Goal: Task Accomplishment & Management: Use online tool/utility

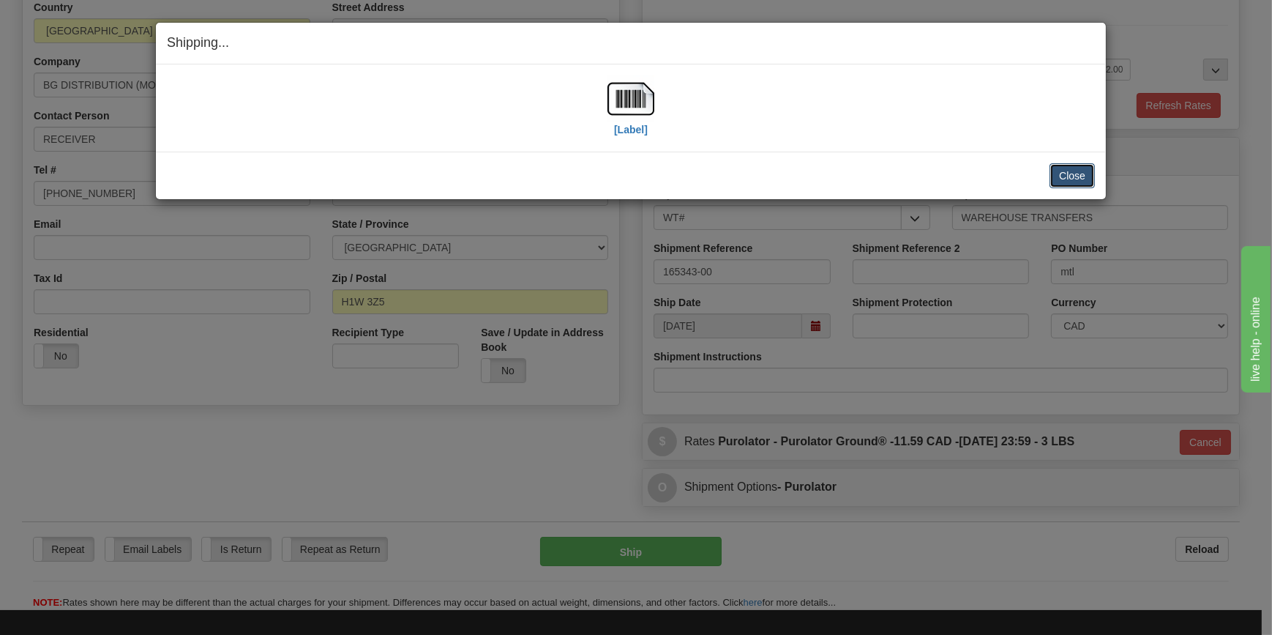
click at [1085, 173] on button "Close" at bounding box center [1072, 175] width 45 height 25
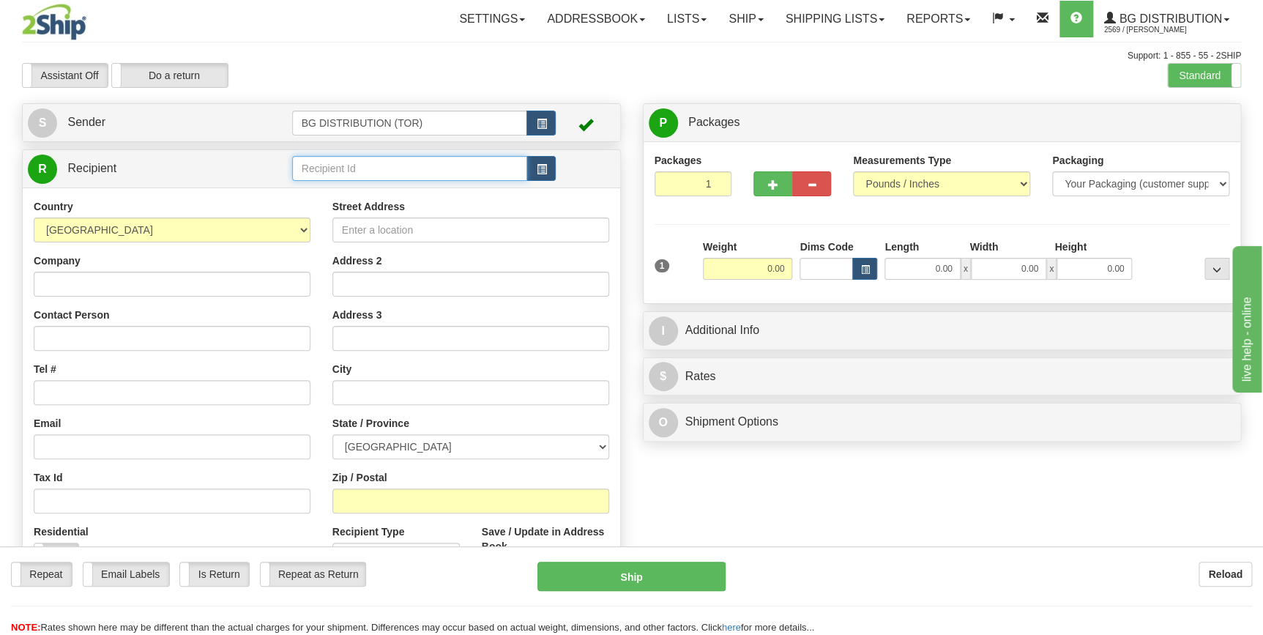
click at [387, 175] on input "text" at bounding box center [410, 168] width 236 height 25
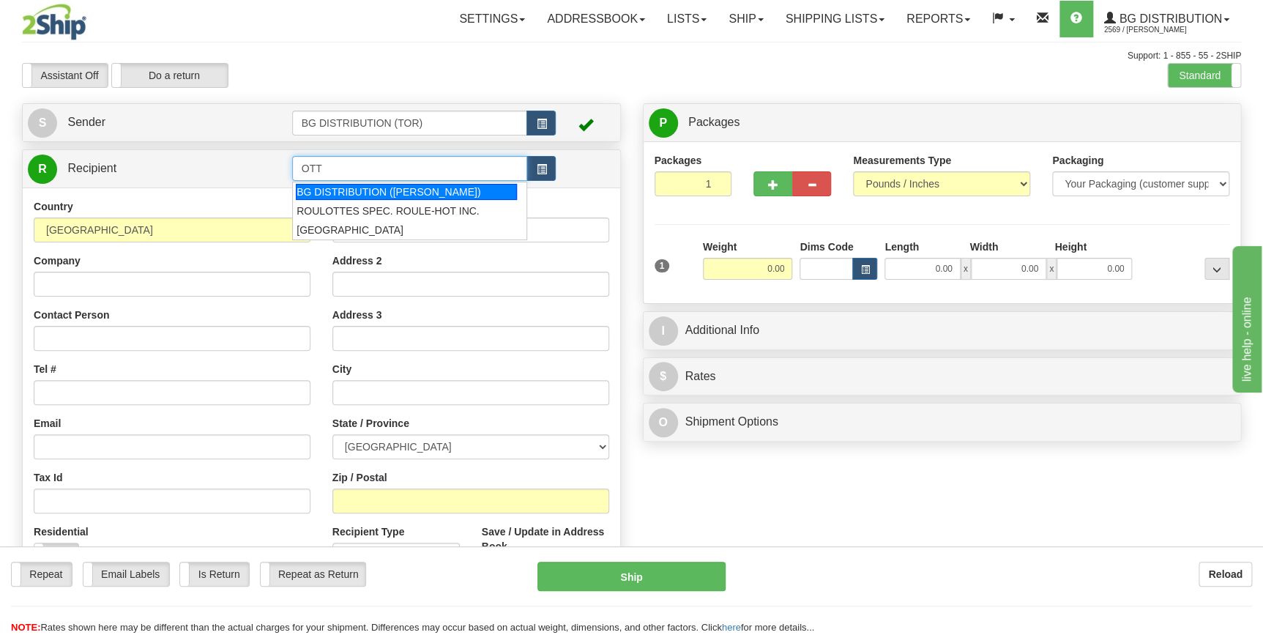
click at [391, 184] on div "BG DISTRIBUTION (OTT)" at bounding box center [406, 192] width 221 height 16
type input "BG DISTRIBUTION (OTT)"
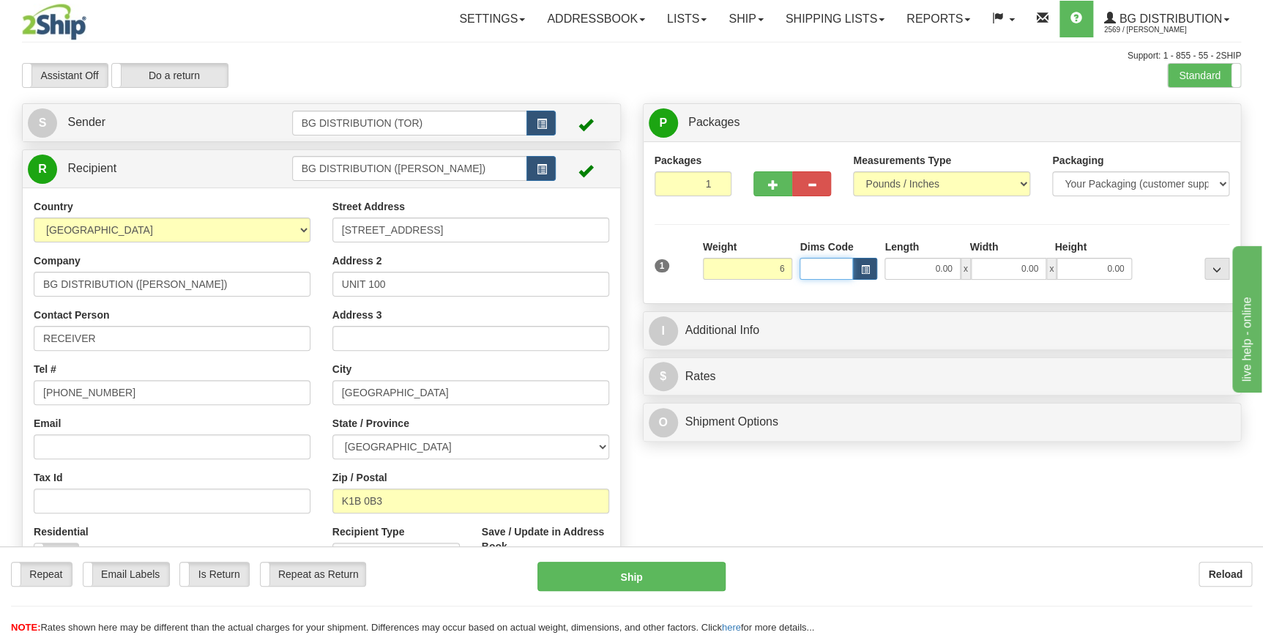
type input "6.00"
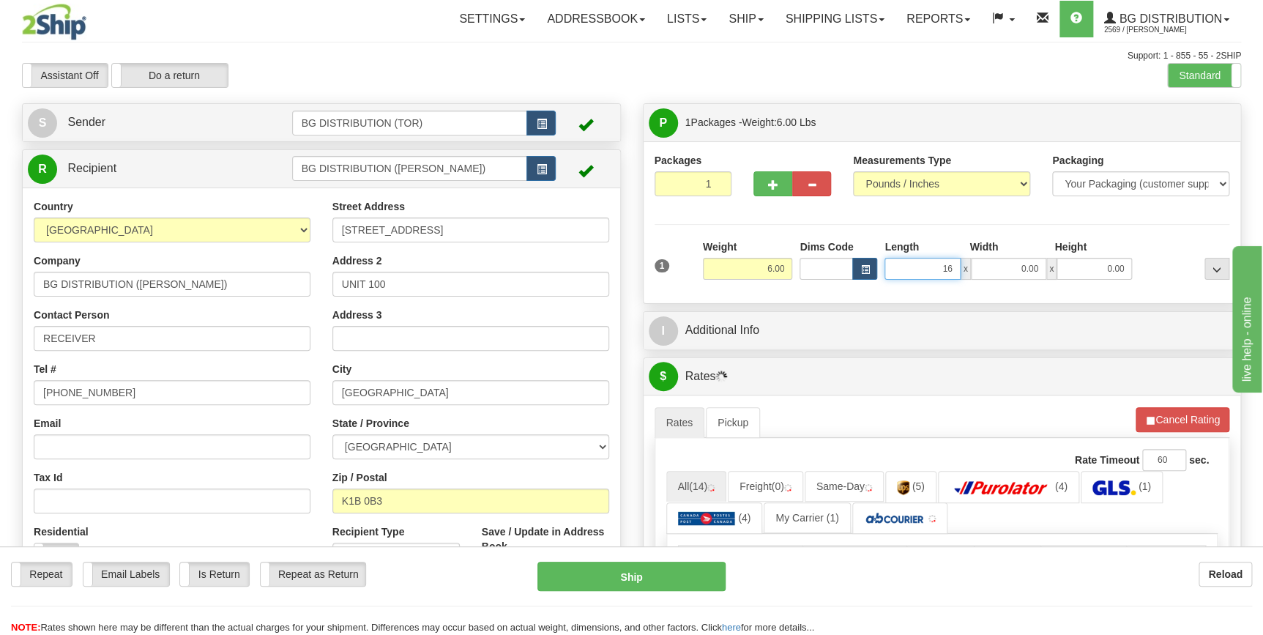
type input "16.00"
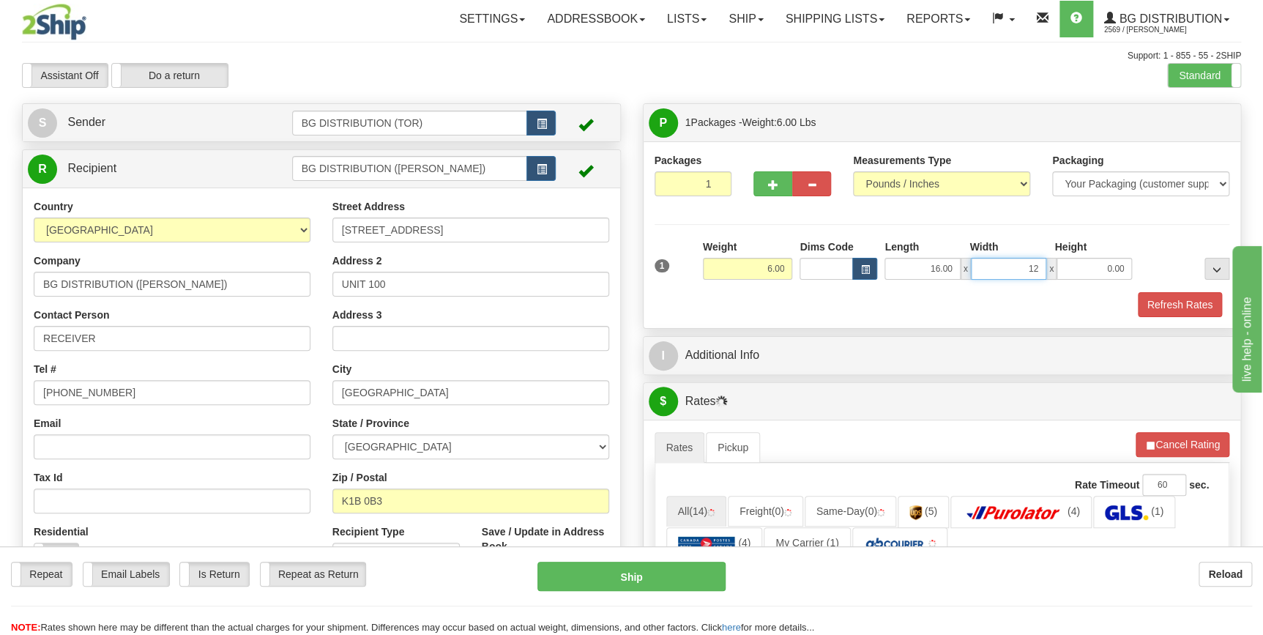
type input "12.00"
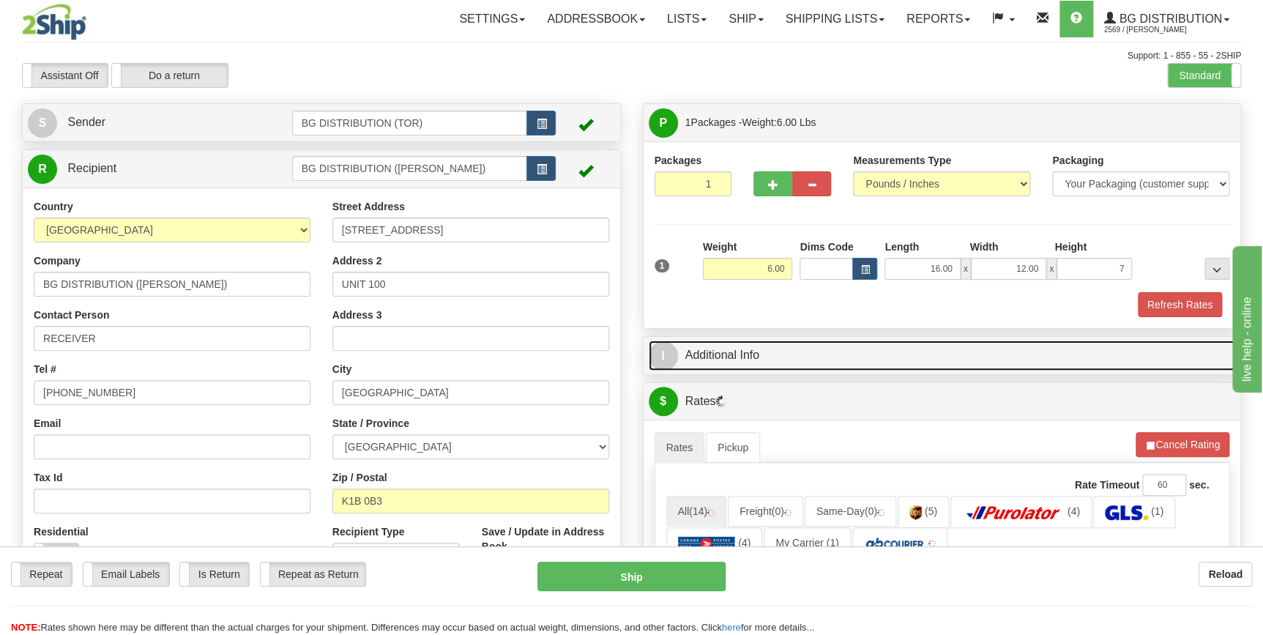
type input "7.00"
click at [736, 351] on link "I Additional Info" at bounding box center [942, 355] width 587 height 30
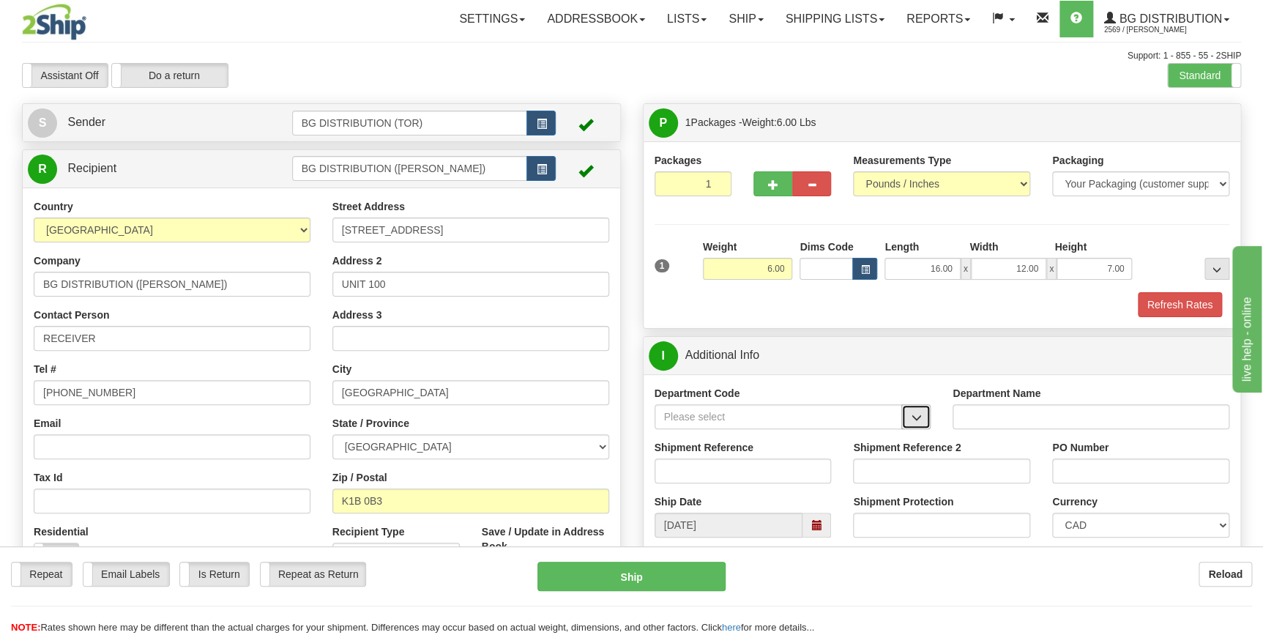
click at [905, 425] on button "button" at bounding box center [915, 416] width 29 height 25
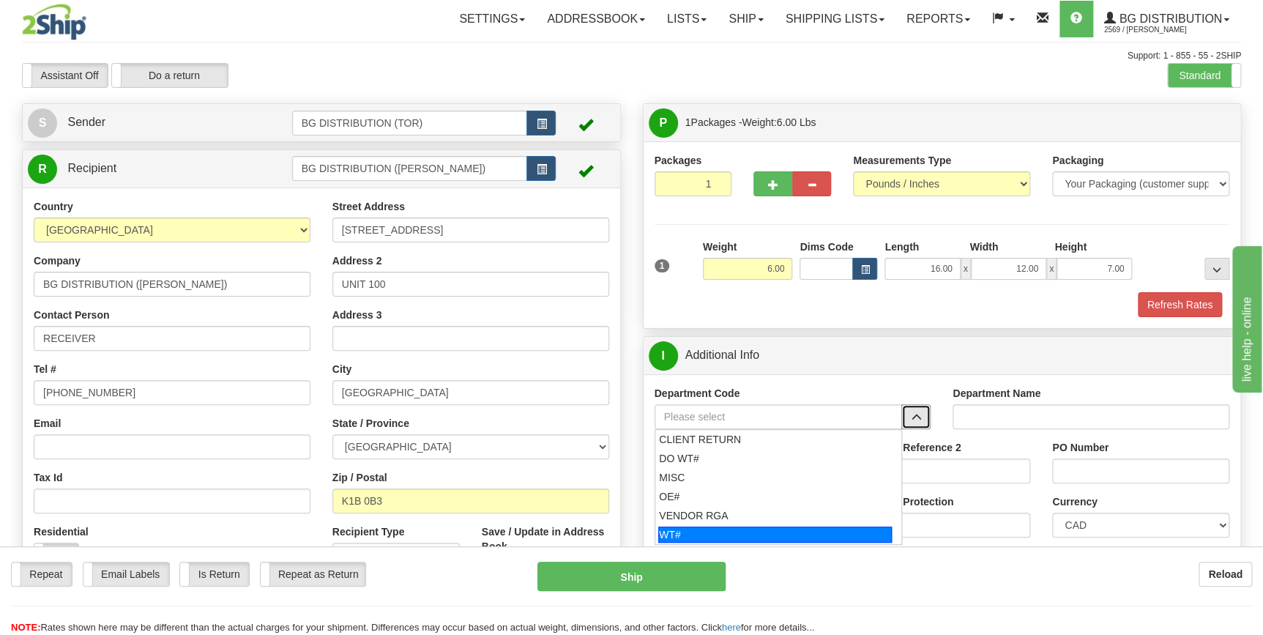
click at [785, 529] on div "WT#" at bounding box center [775, 534] width 234 height 16
type input "WT#"
type input "WAREHOUSE TRANSFERS"
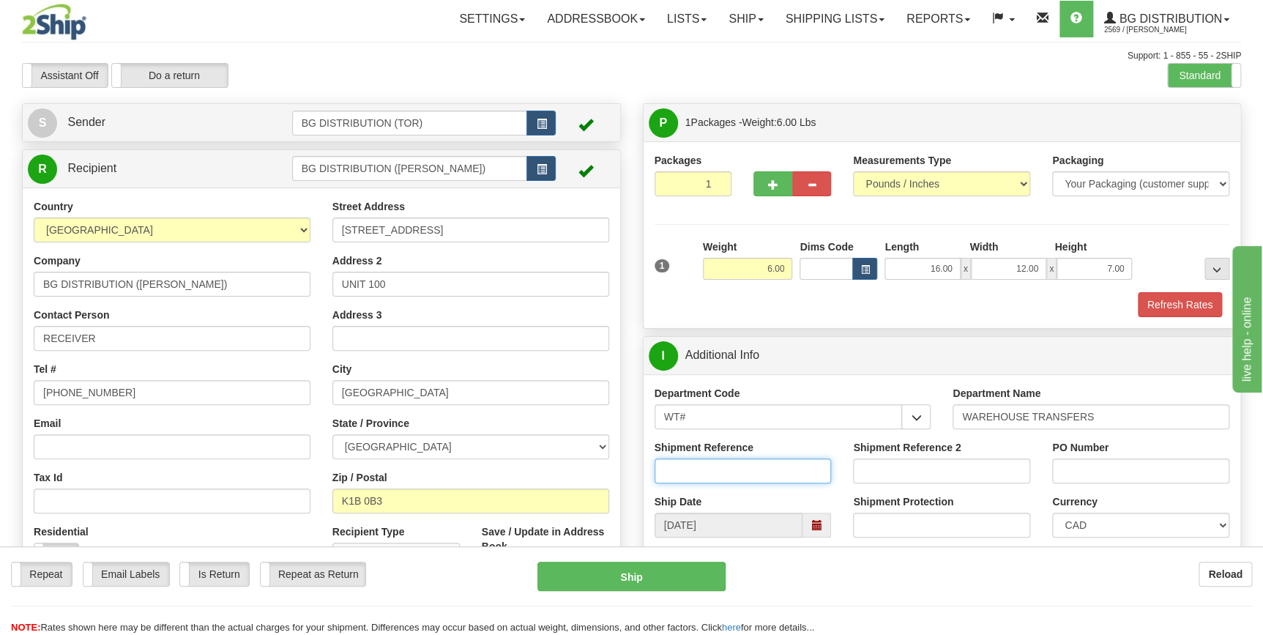
click at [757, 472] on input "Shipment Reference" at bounding box center [742, 470] width 177 height 25
type input "165459-00"
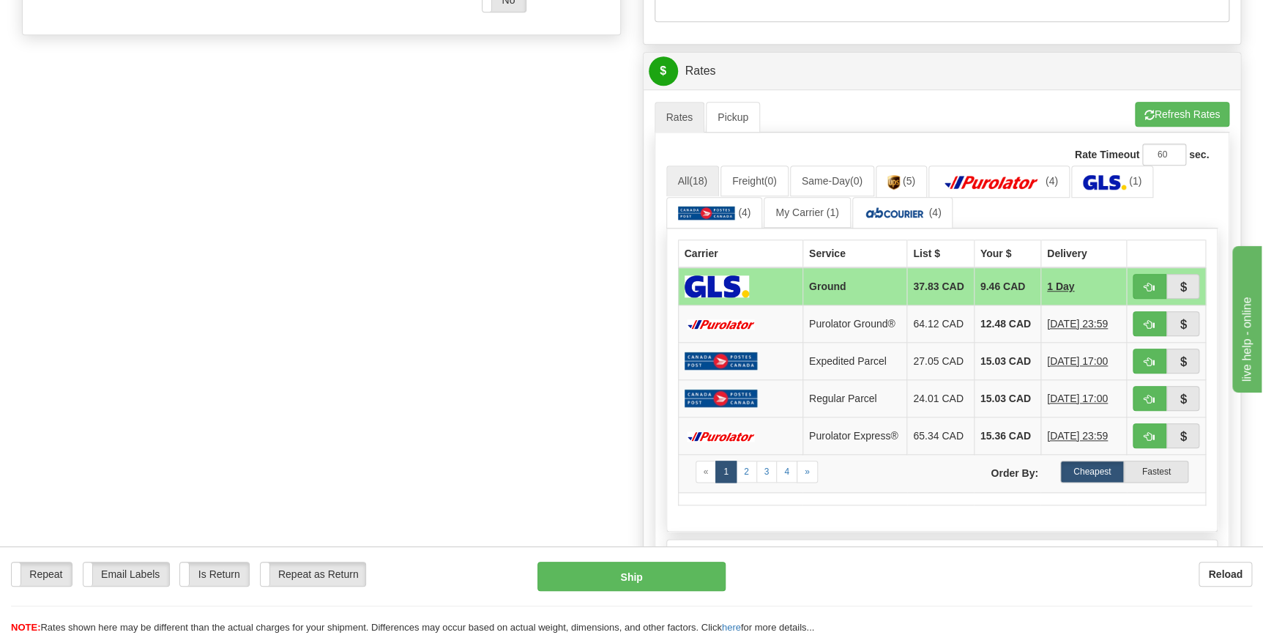
scroll to position [532, 0]
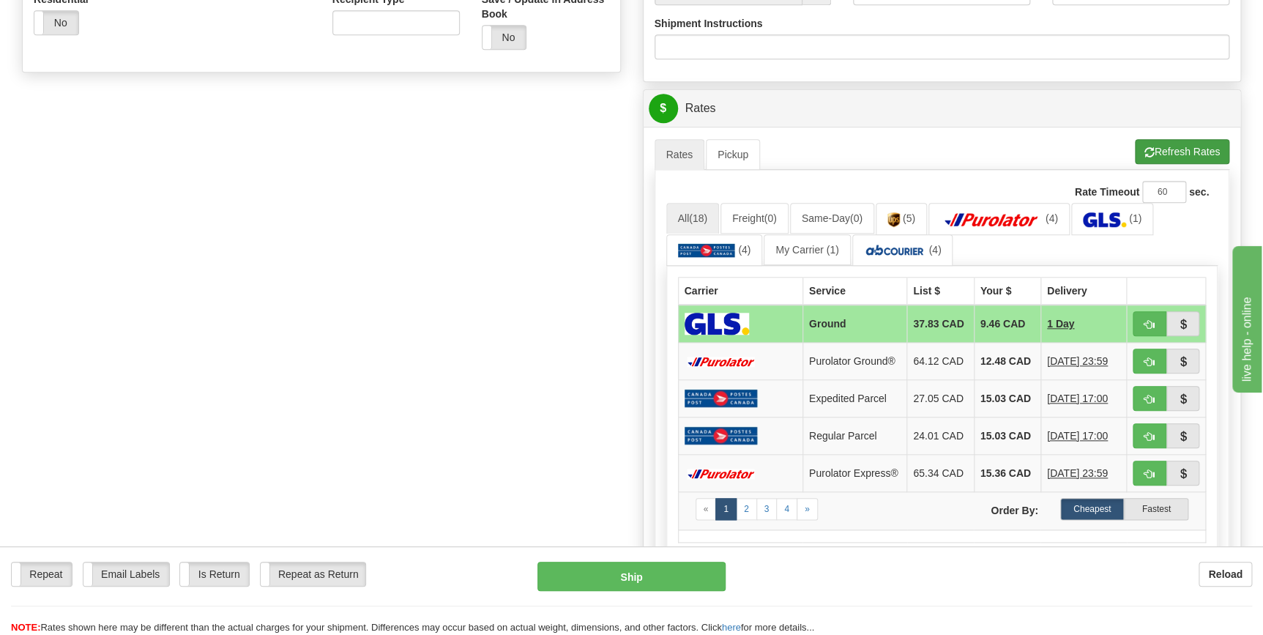
type input "OTTAWA"
click at [1187, 143] on button "Refresh Rates" at bounding box center [1182, 151] width 94 height 25
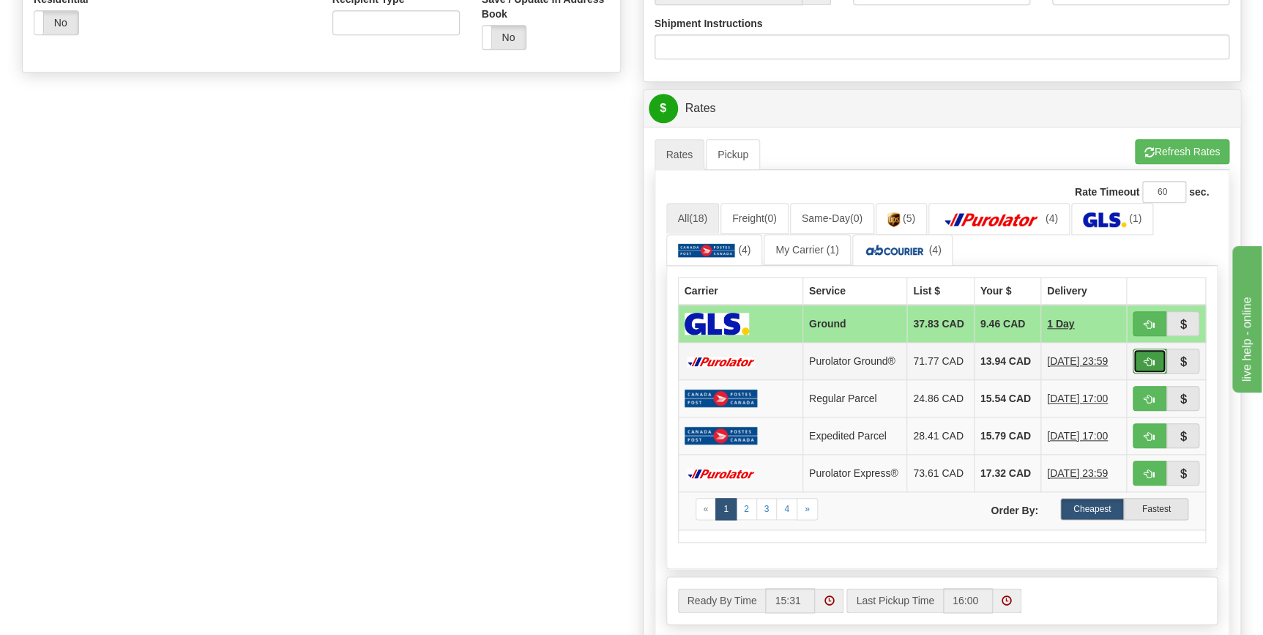
click at [1140, 366] on button "button" at bounding box center [1149, 360] width 34 height 25
type input "260"
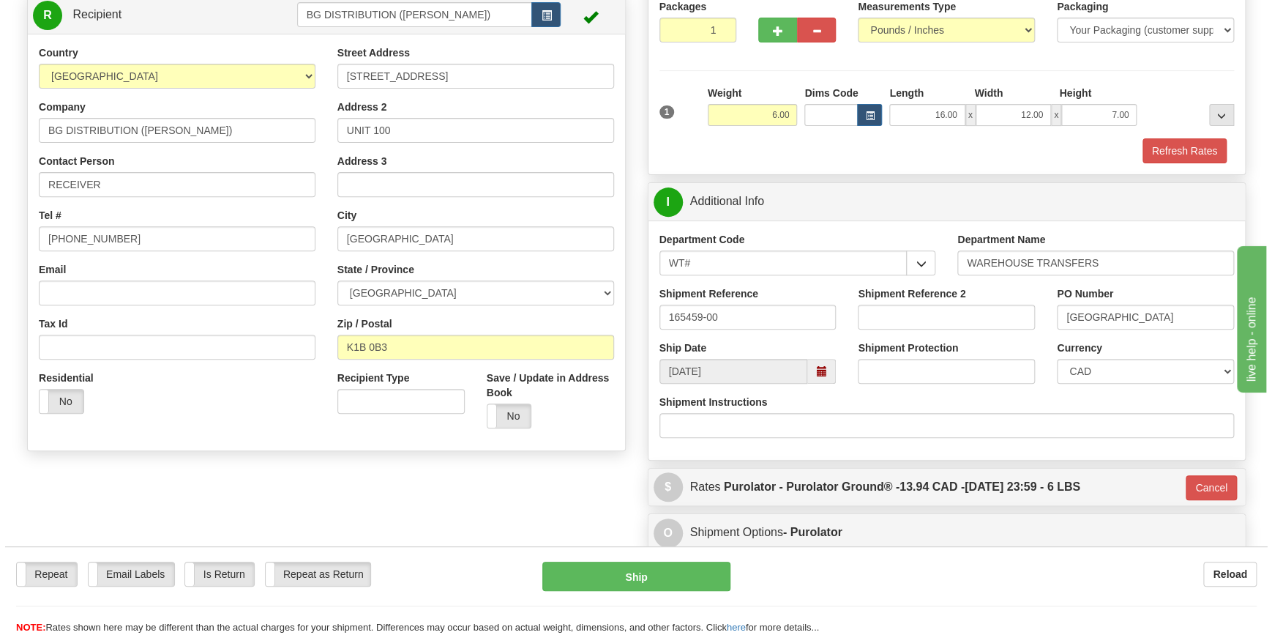
scroll to position [344, 0]
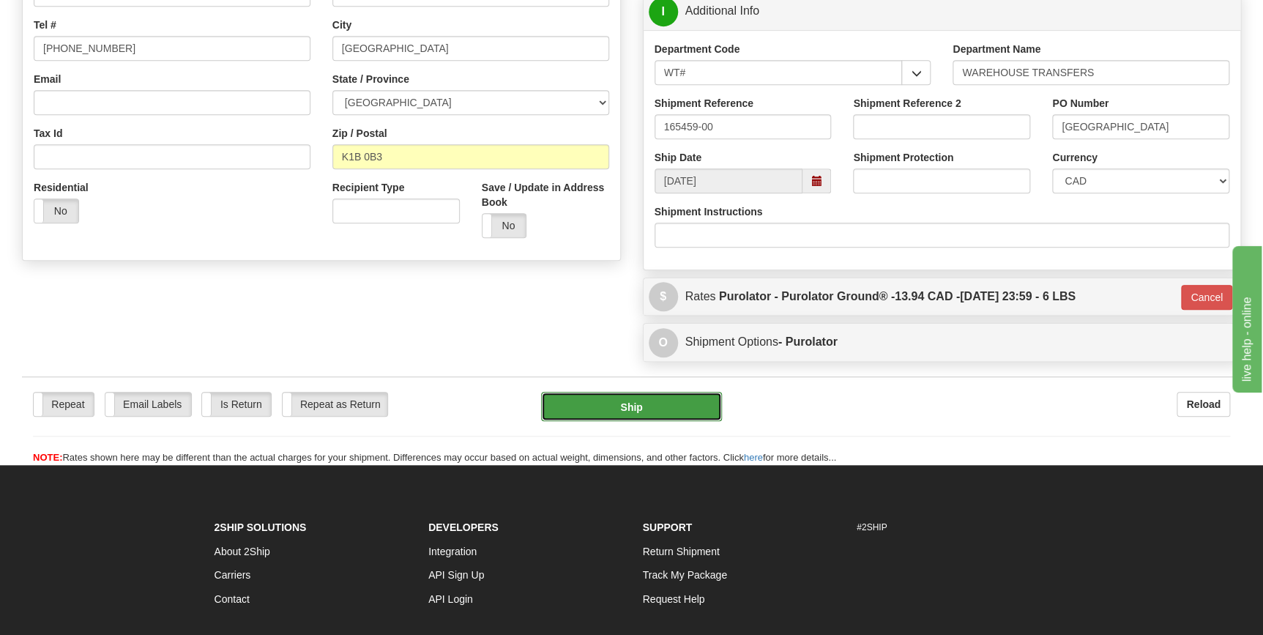
click at [628, 413] on button "Ship" at bounding box center [631, 406] width 181 height 29
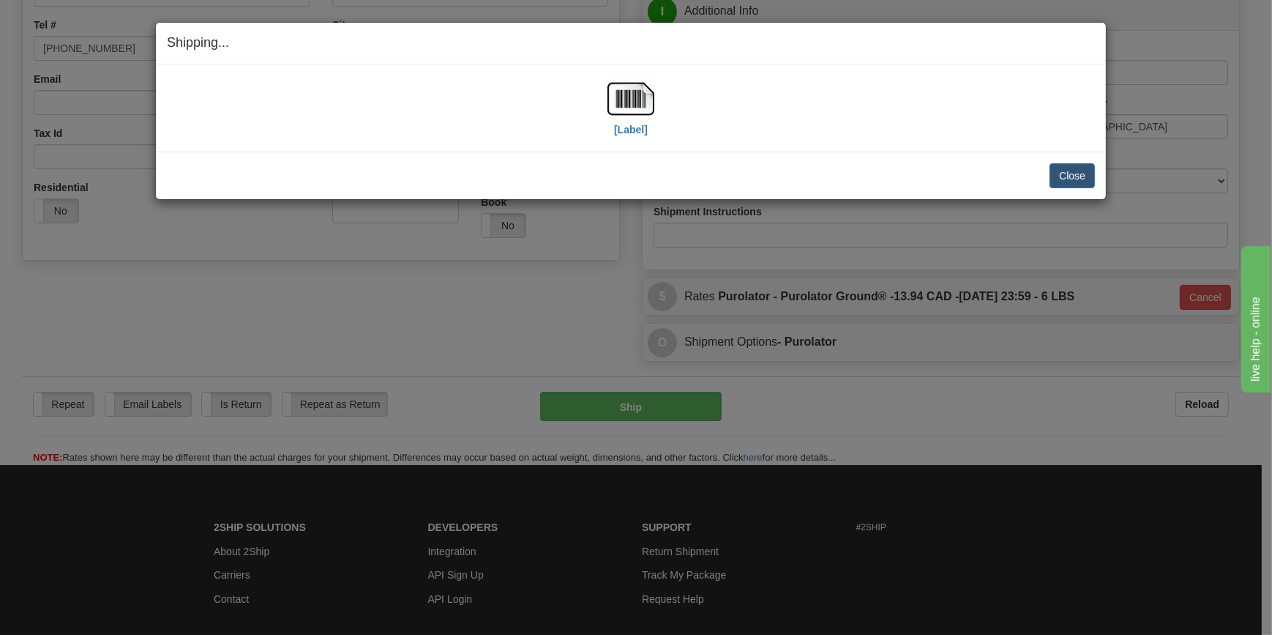
click at [649, 130] on div "[Label]" at bounding box center [631, 107] width 47 height 65
click at [631, 132] on label "[Label]" at bounding box center [631, 129] width 34 height 15
click at [639, 124] on label "[Label]" at bounding box center [631, 129] width 34 height 15
